Goal: Check status: Check status

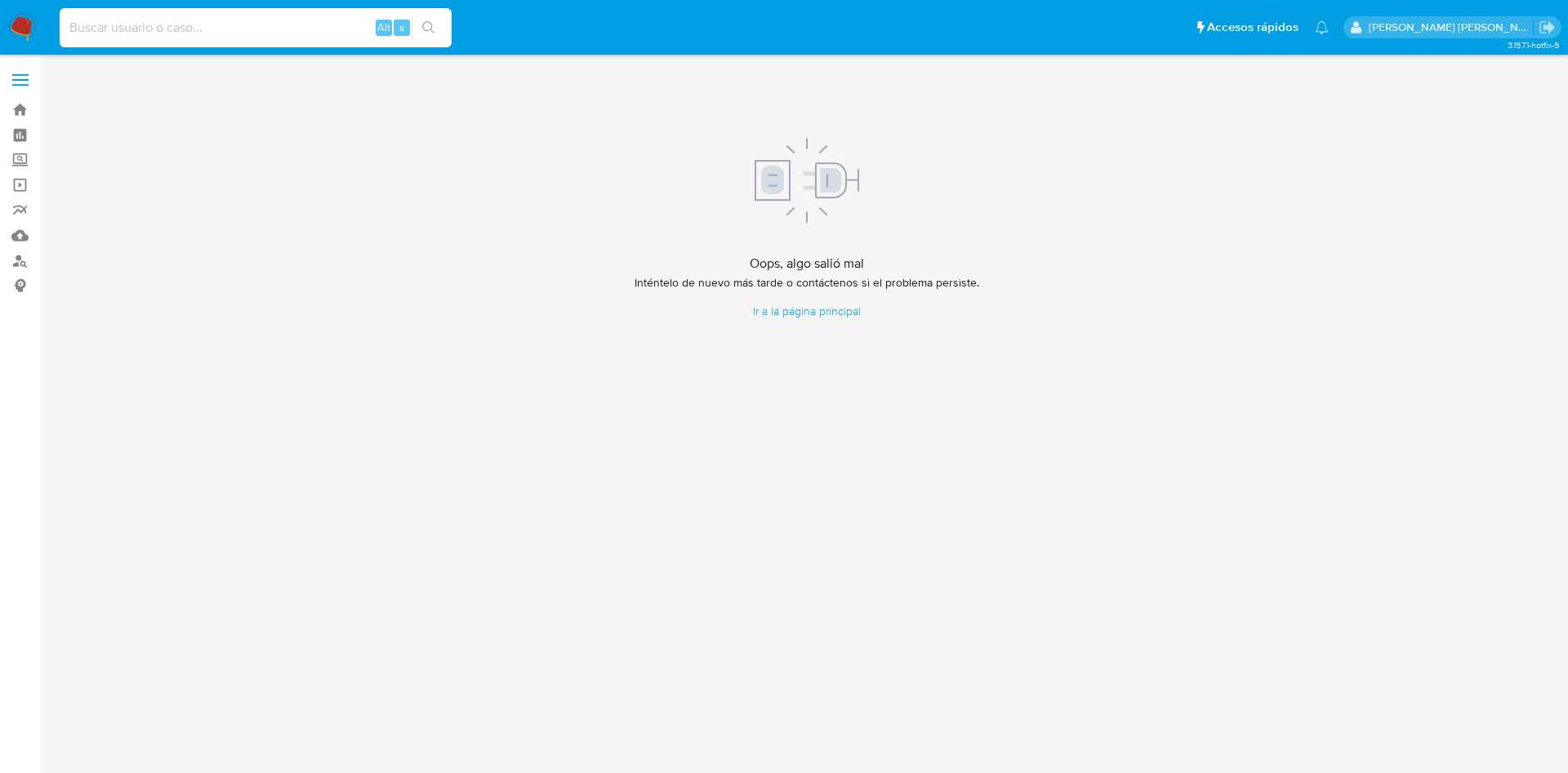
click at [230, 26] on input at bounding box center [256, 27] width 392 height 21
paste input "1922753272"
type input "1922753272"
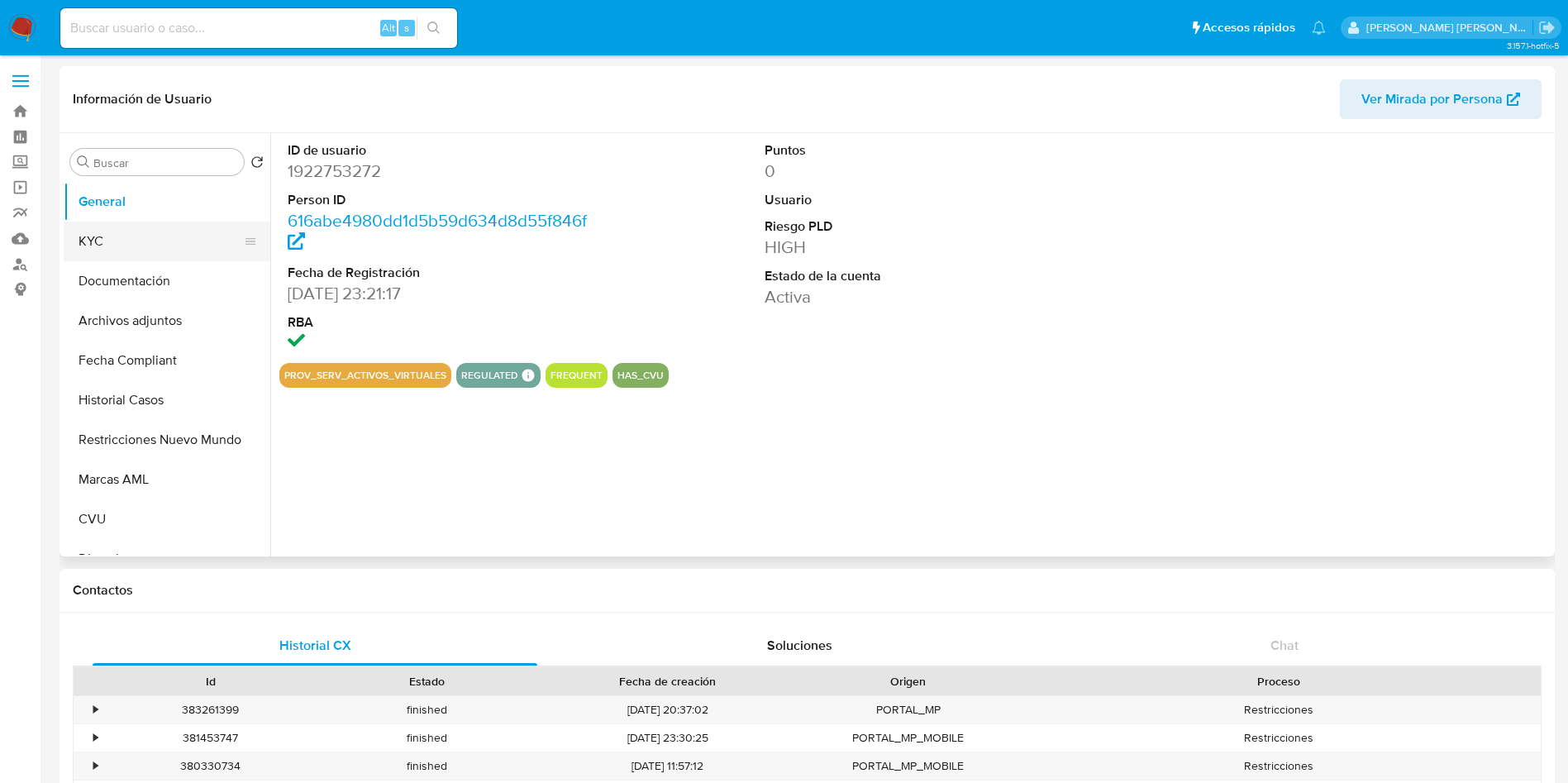
click at [145, 252] on button "KYC" at bounding box center [160, 242] width 193 height 40
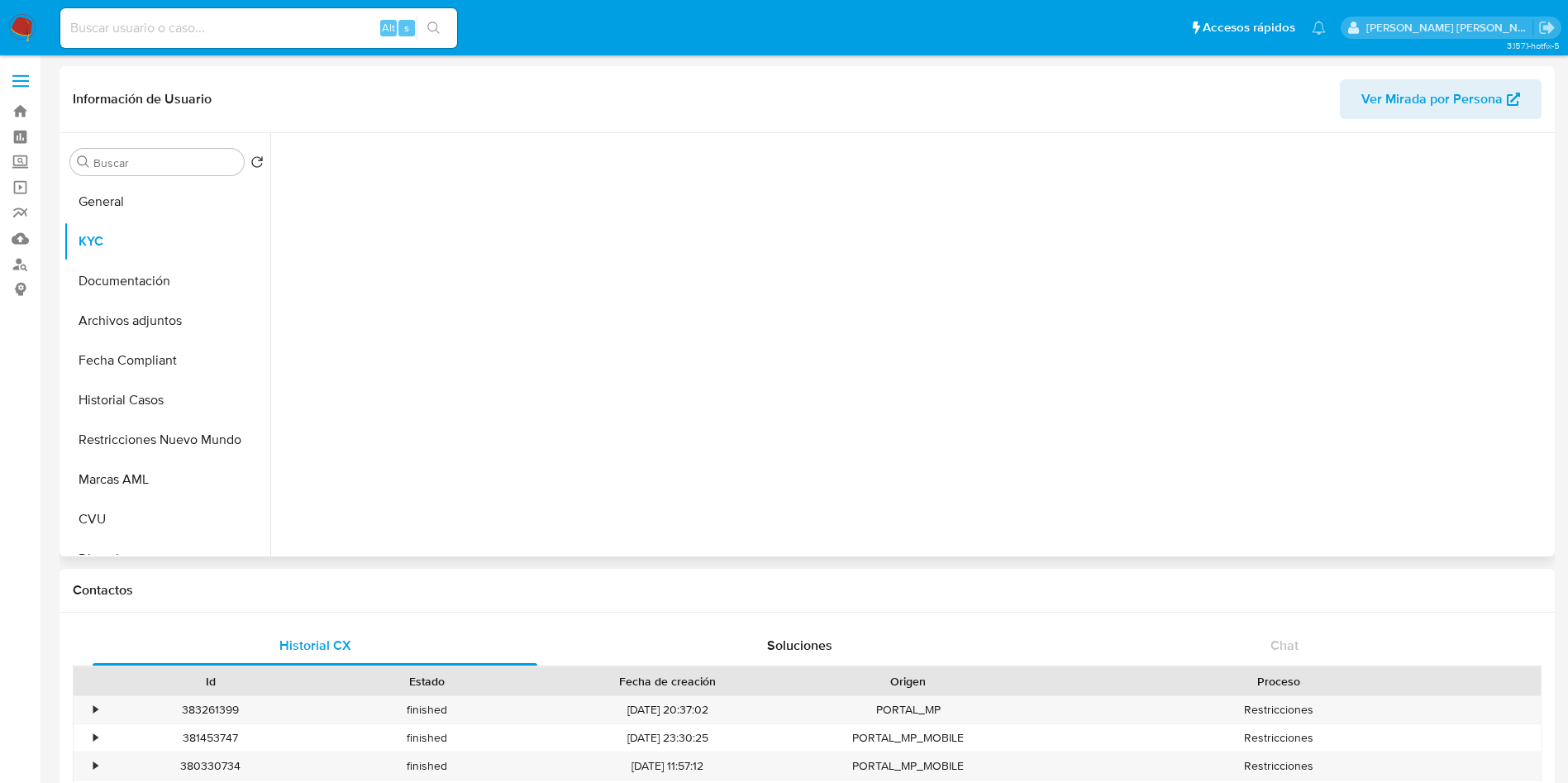
select select "10"
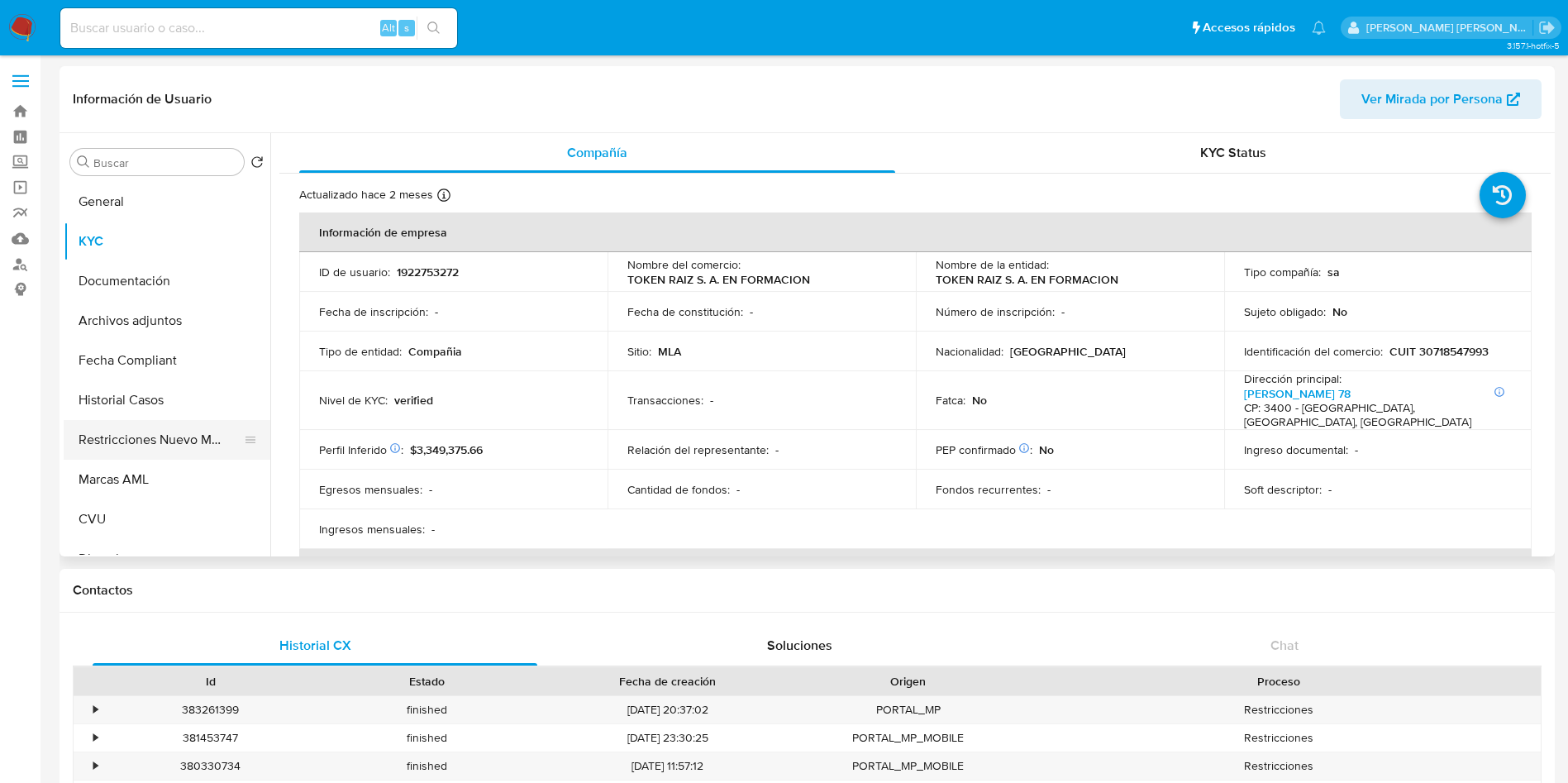
drag, startPoint x: 156, startPoint y: 443, endPoint x: 239, endPoint y: 433, distance: 83.6
click at [156, 443] on button "Restricciones Nuevo Mundo" at bounding box center [160, 440] width 193 height 40
